Goal: Information Seeking & Learning: Learn about a topic

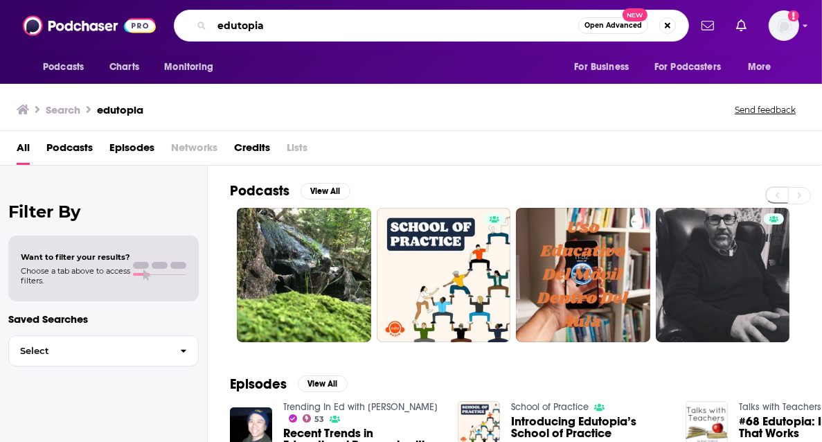
drag, startPoint x: 251, startPoint y: 30, endPoint x: 201, endPoint y: 24, distance: 50.1
click at [201, 24] on div "edutopia Open Advanced New" at bounding box center [431, 26] width 515 height 32
type input "david senra show"
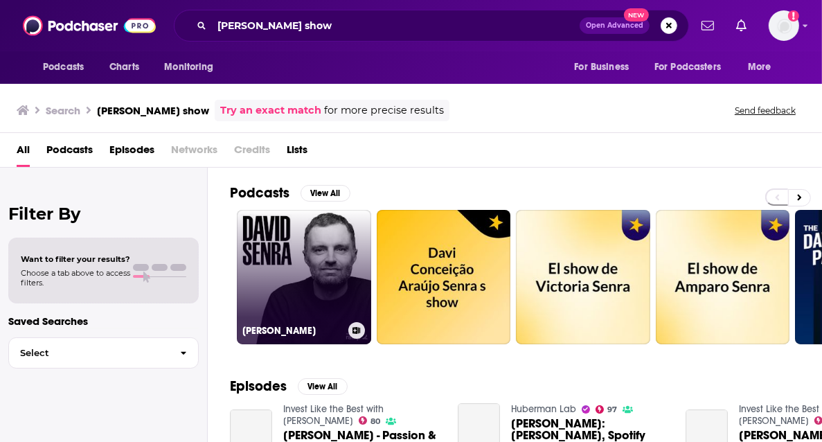
click at [293, 255] on link "[PERSON_NAME]" at bounding box center [304, 277] width 134 height 134
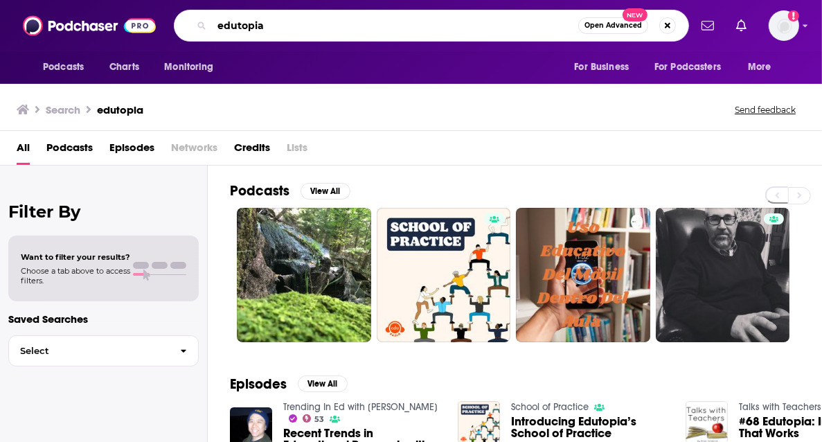
drag, startPoint x: 274, startPoint y: 24, endPoint x: 216, endPoint y: 15, distance: 58.8
click at [216, 15] on input "edutopia" at bounding box center [395, 26] width 366 height 22
type input "founders"
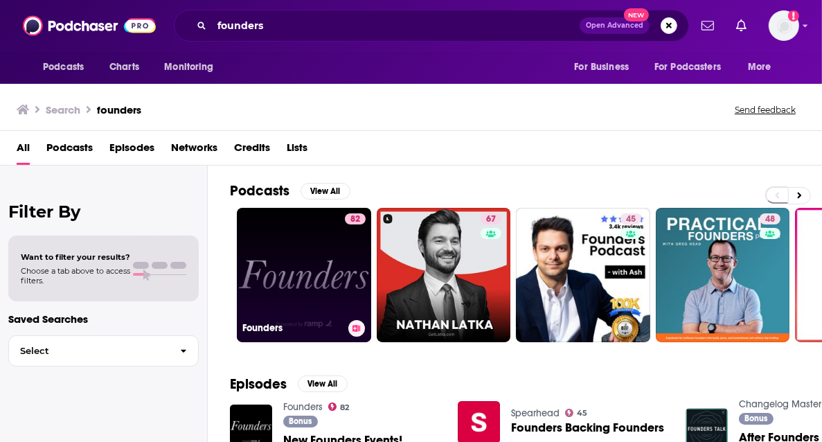
click at [323, 250] on link "82 Founders" at bounding box center [304, 275] width 134 height 134
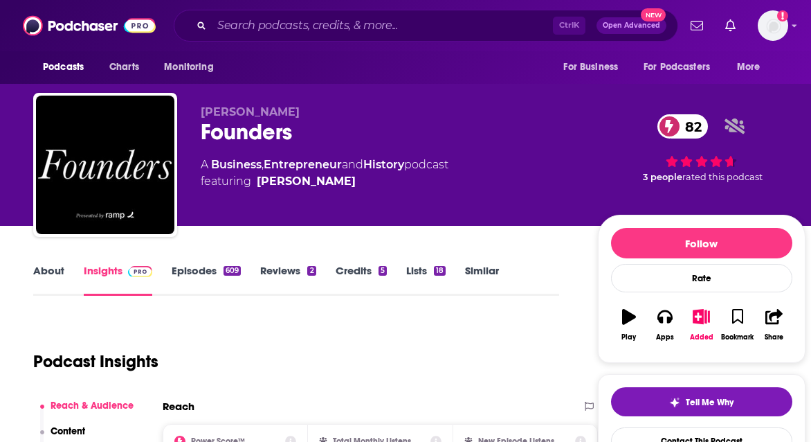
scroll to position [208, 0]
